Goal: Find contact information: Find contact information

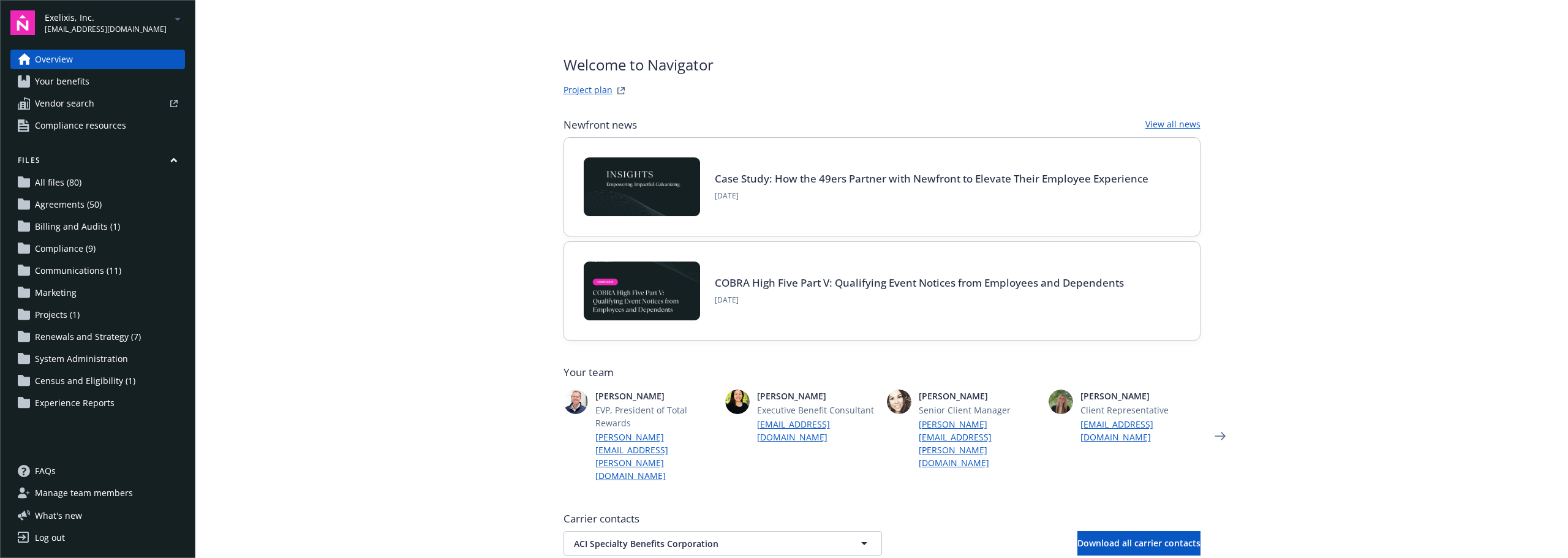
click at [107, 22] on span "Exelixis, Inc." at bounding box center [106, 17] width 122 height 13
click at [88, 52] on span "Accounts" at bounding box center [100, 51] width 109 height 19
click at [81, 73] on span "Ampere Computing LLC" at bounding box center [100, 73] width 99 height 25
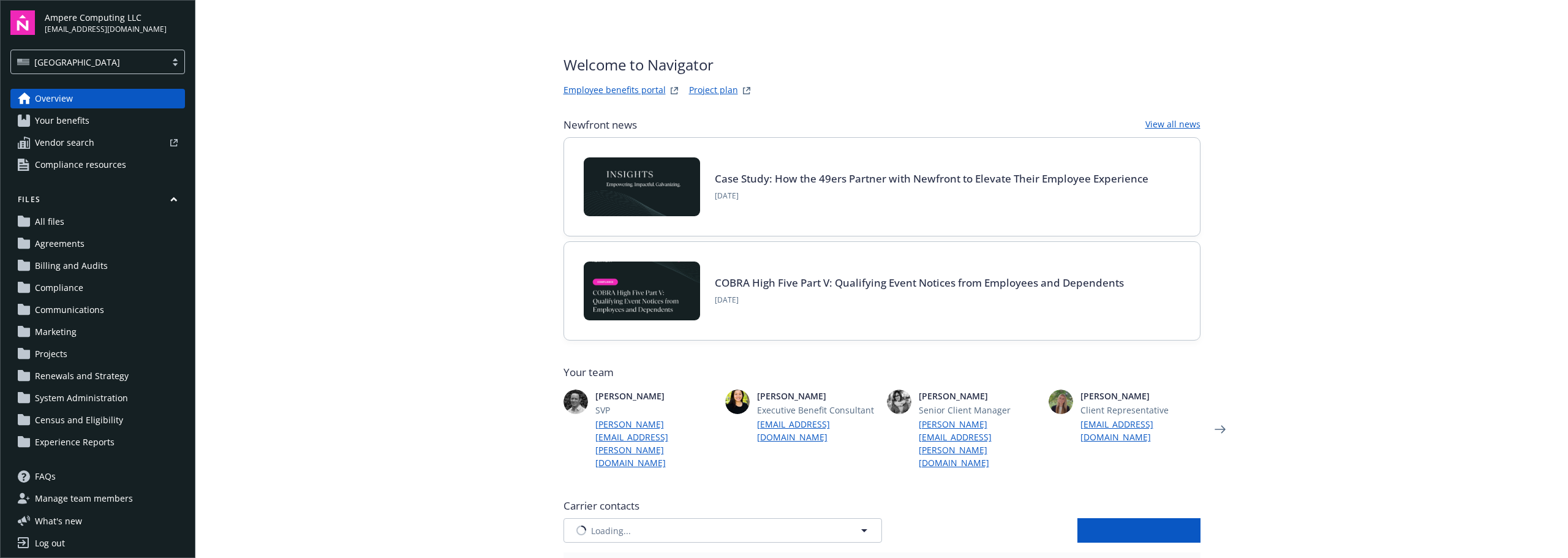
type input "AIG American General Life Insurance Company"
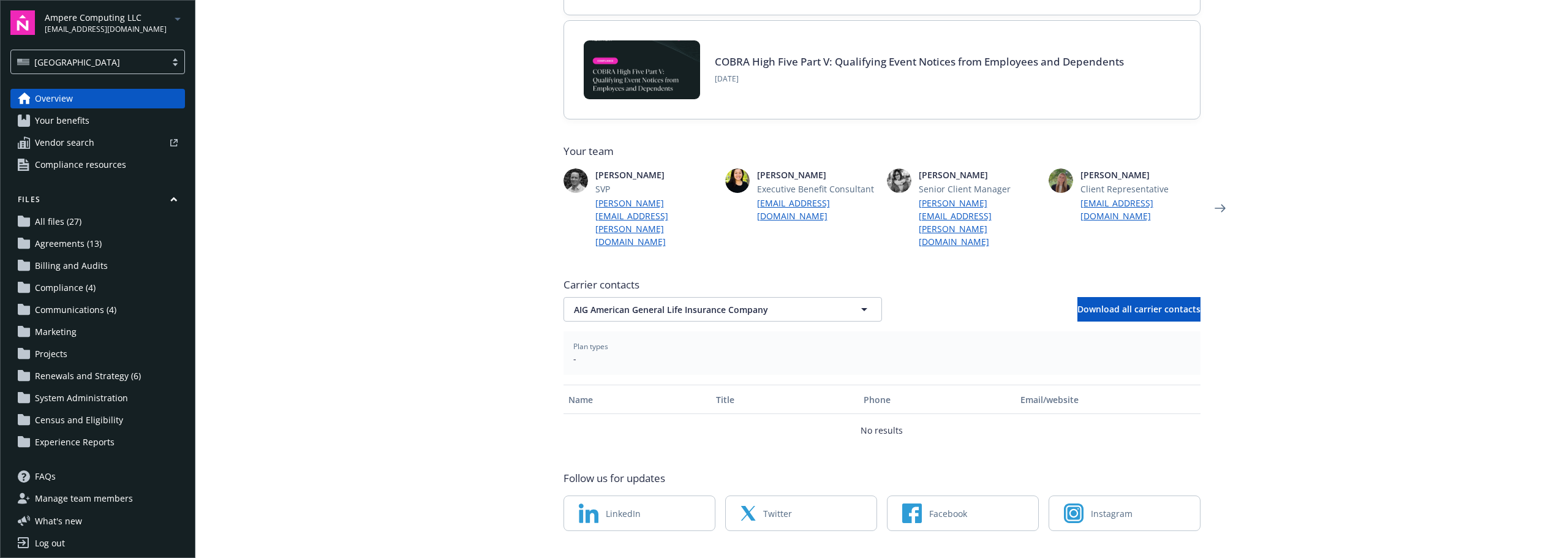
scroll to position [223, 0]
click at [637, 302] on span "AIG American General Life Insurance Company" at bounding box center [702, 308] width 255 height 13
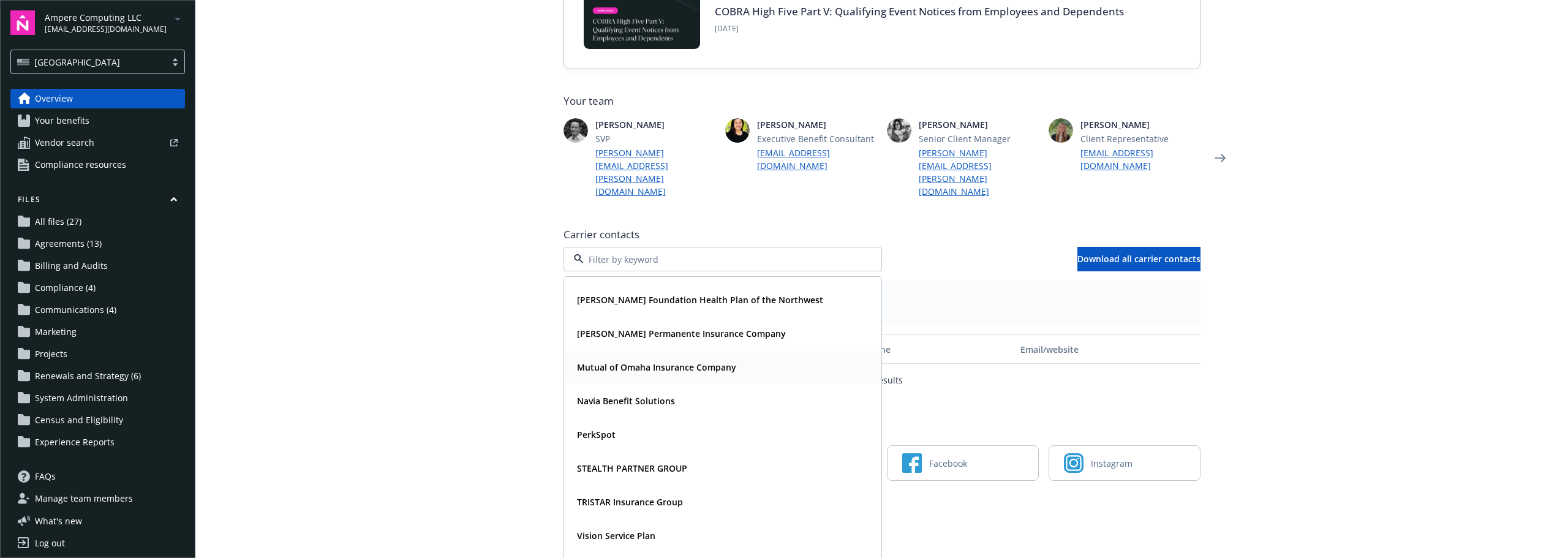
scroll to position [199, 0]
click at [400, 399] on main "Welcome to Navigator Employee benefits portal Project plan Newfront news View a…" at bounding box center [882, 279] width 1372 height 558
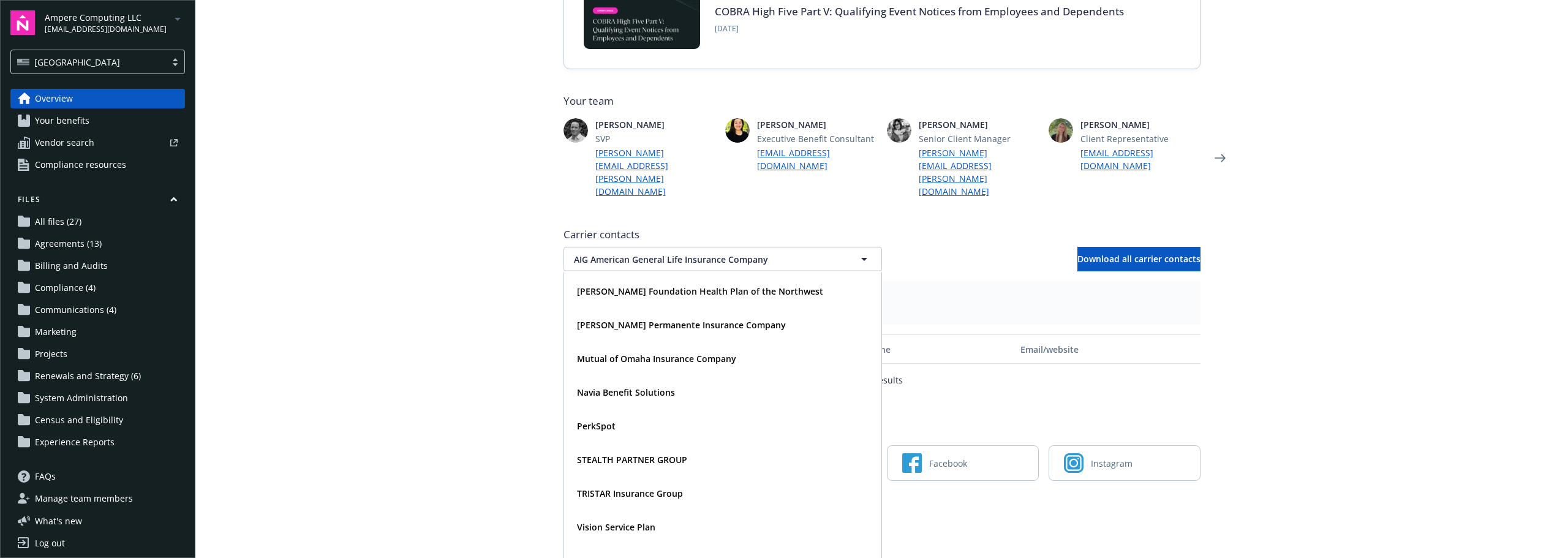
scroll to position [223, 0]
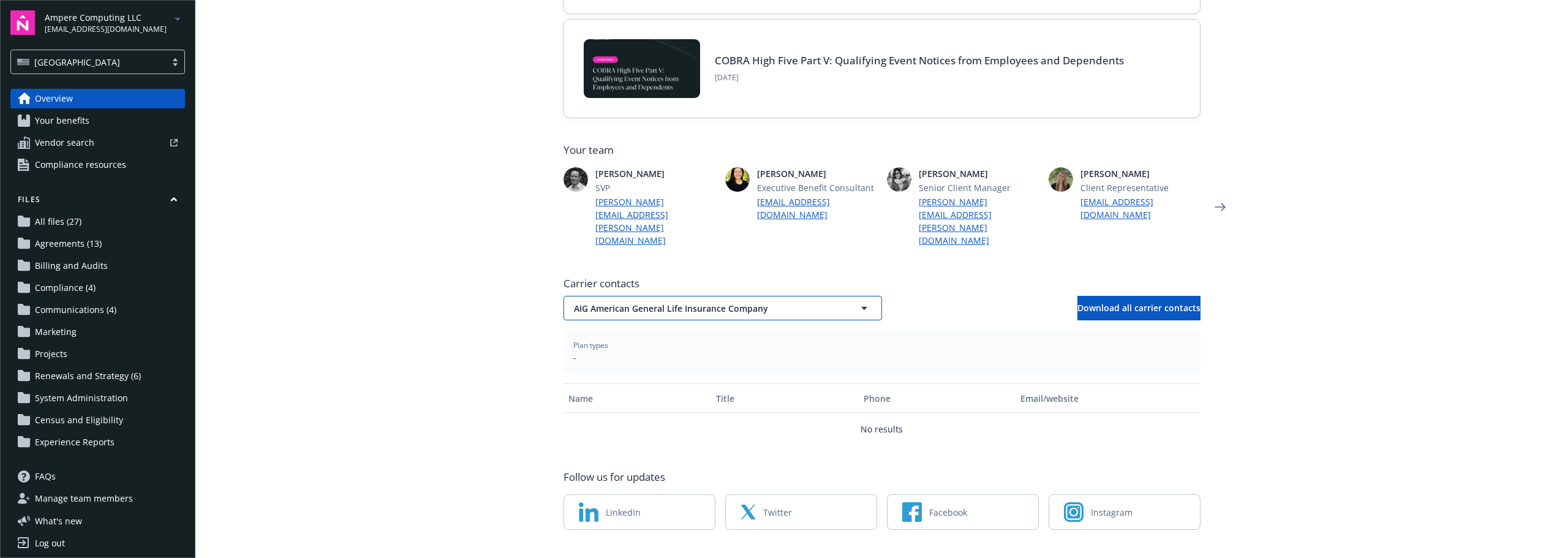
click at [626, 302] on span "AIG American General Life Insurance Company" at bounding box center [702, 308] width 255 height 13
click at [598, 302] on span "AIG American General Life Insurance Company" at bounding box center [702, 308] width 255 height 13
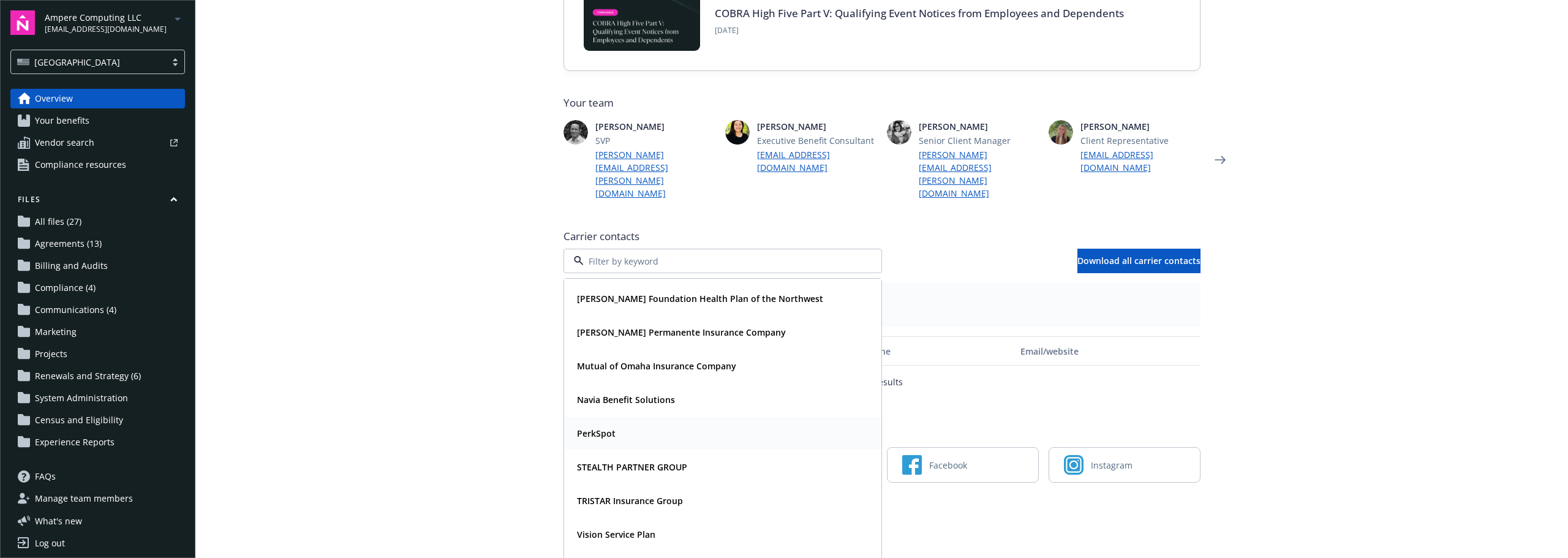
scroll to position [271, 0]
click at [600, 392] on strong "Navia Benefit Solutions" at bounding box center [626, 397] width 98 height 12
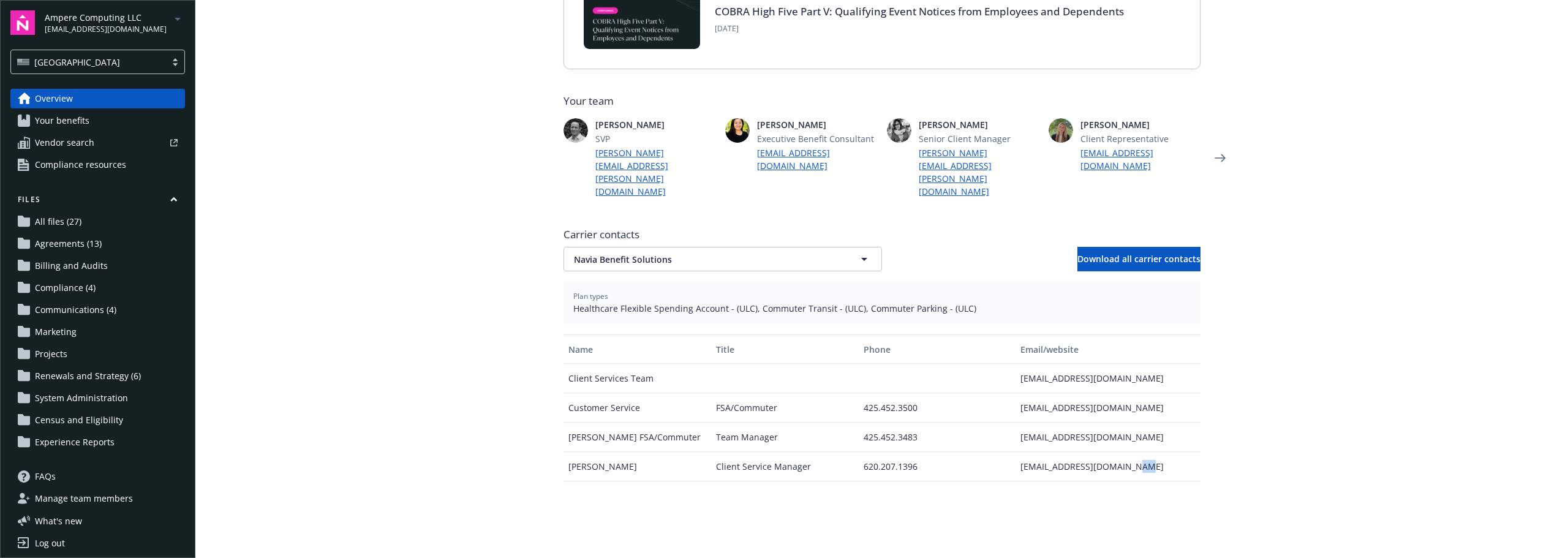
drag, startPoint x: 1120, startPoint y: 443, endPoint x: 1142, endPoint y: 441, distance: 22.1
click at [1142, 452] on div "[EMAIL_ADDRESS][DOMAIN_NAME]" at bounding box center [1107, 467] width 185 height 29
click at [1152, 452] on div "[EMAIL_ADDRESS][DOMAIN_NAME]" at bounding box center [1107, 467] width 185 height 29
drag, startPoint x: 1134, startPoint y: 445, endPoint x: 1015, endPoint y: 446, distance: 119.0
click at [1015, 452] on div "[EMAIL_ADDRESS][DOMAIN_NAME]" at bounding box center [1107, 467] width 185 height 29
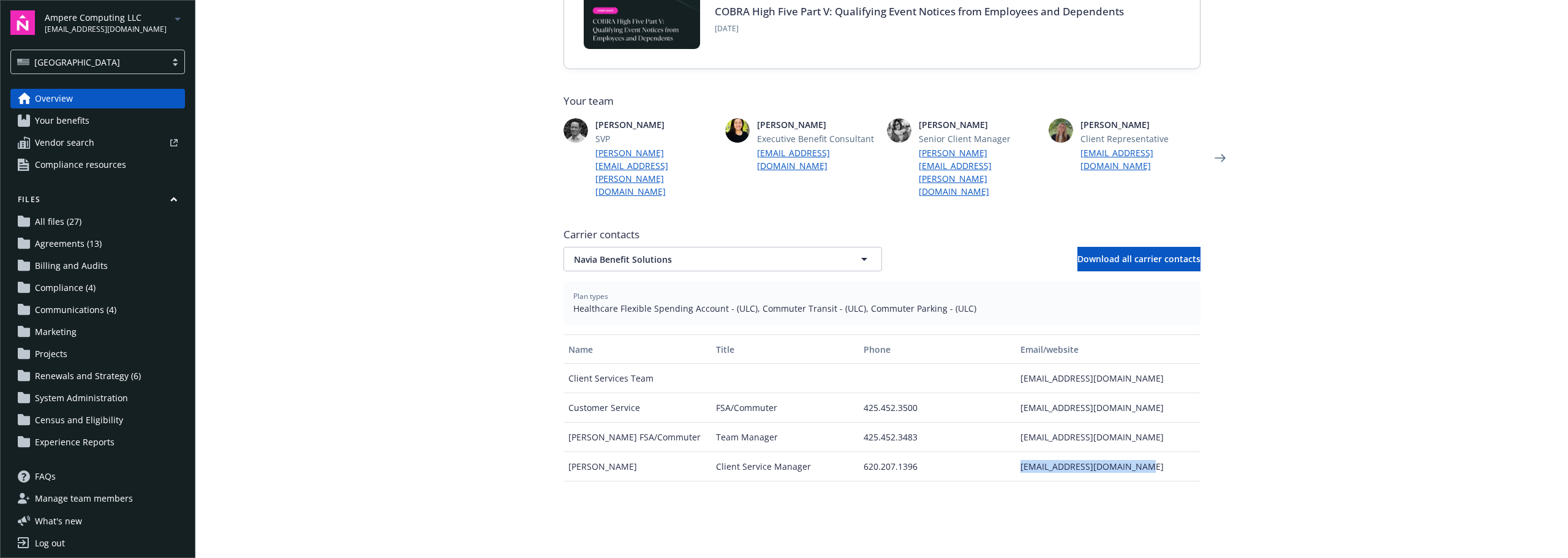
copy div "[EMAIL_ADDRESS][DOMAIN_NAME]"
click at [1406, 331] on main "Welcome to Navigator Employee benefits portal Project plan Newfront news View a…" at bounding box center [882, 279] width 1372 height 558
drag, startPoint x: 1150, startPoint y: 437, endPoint x: 1008, endPoint y: 441, distance: 142.1
click at [1008, 452] on div "[PERSON_NAME] Client Service Manager 620.207.1396 [EMAIL_ADDRESS][DOMAIN_NAME]" at bounding box center [882, 467] width 637 height 29
copy div "[EMAIL_ADDRESS][DOMAIN_NAME]"
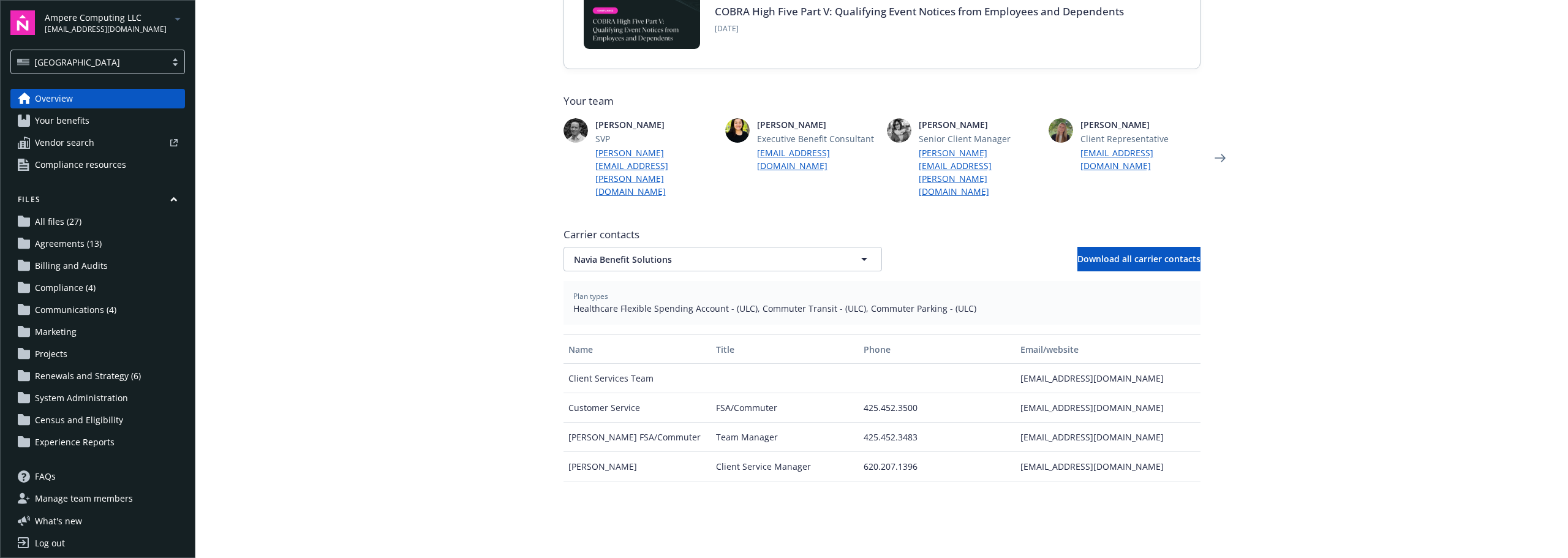
click at [1319, 340] on main "Welcome to Navigator Employee benefits portal Project plan Newfront news View a…" at bounding box center [882, 279] width 1372 height 558
click at [730, 253] on span "Navia Benefit Solutions" at bounding box center [702, 259] width 255 height 13
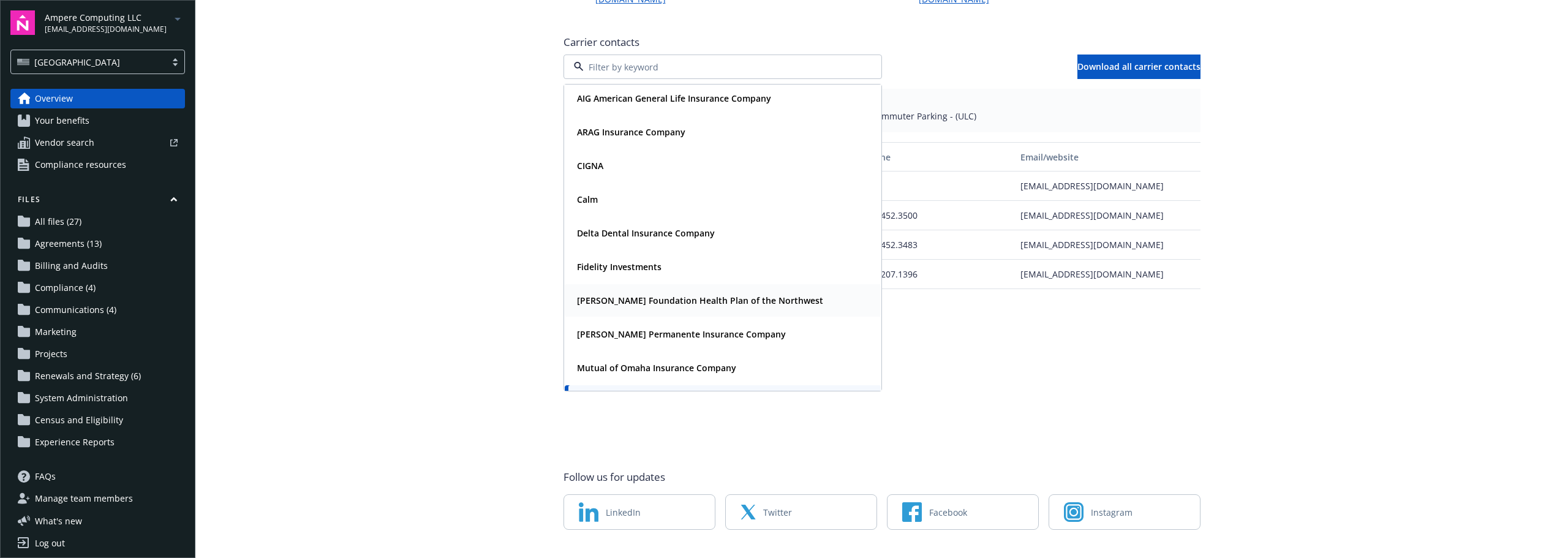
scroll to position [0, 0]
